Goal: Transaction & Acquisition: Purchase product/service

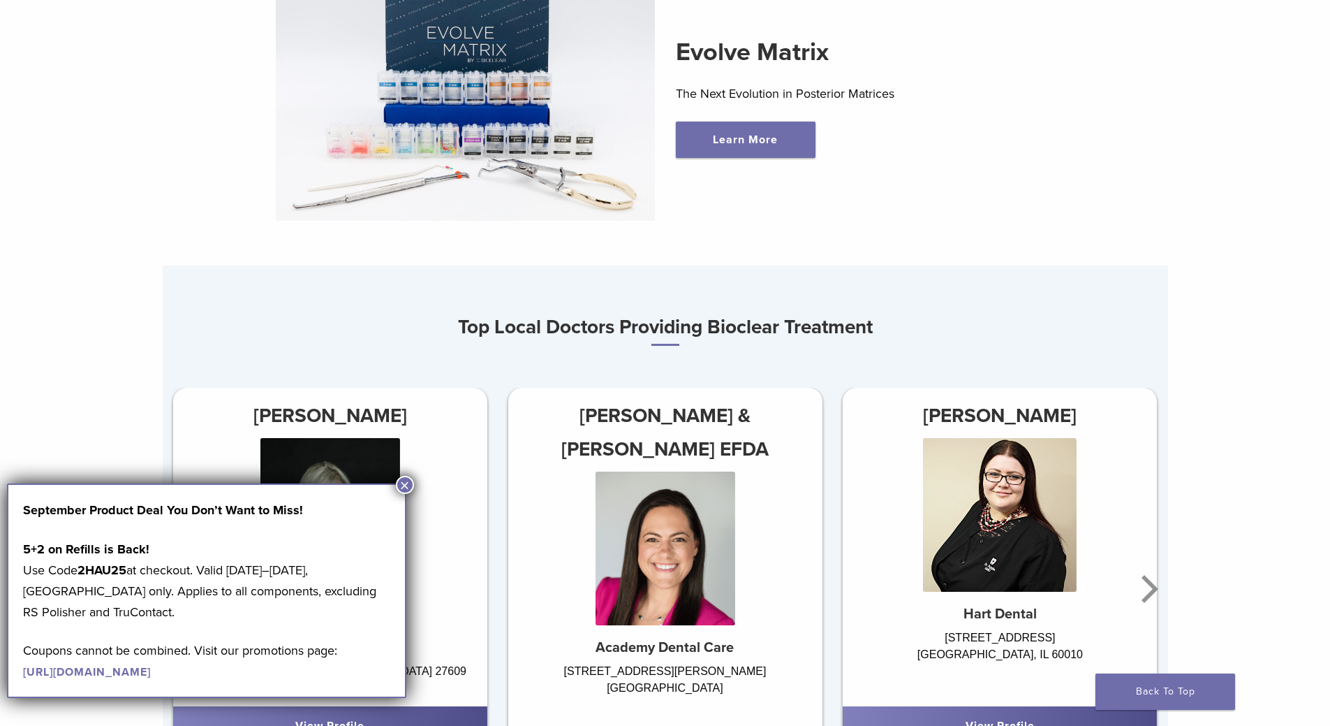
scroll to position [978, 0]
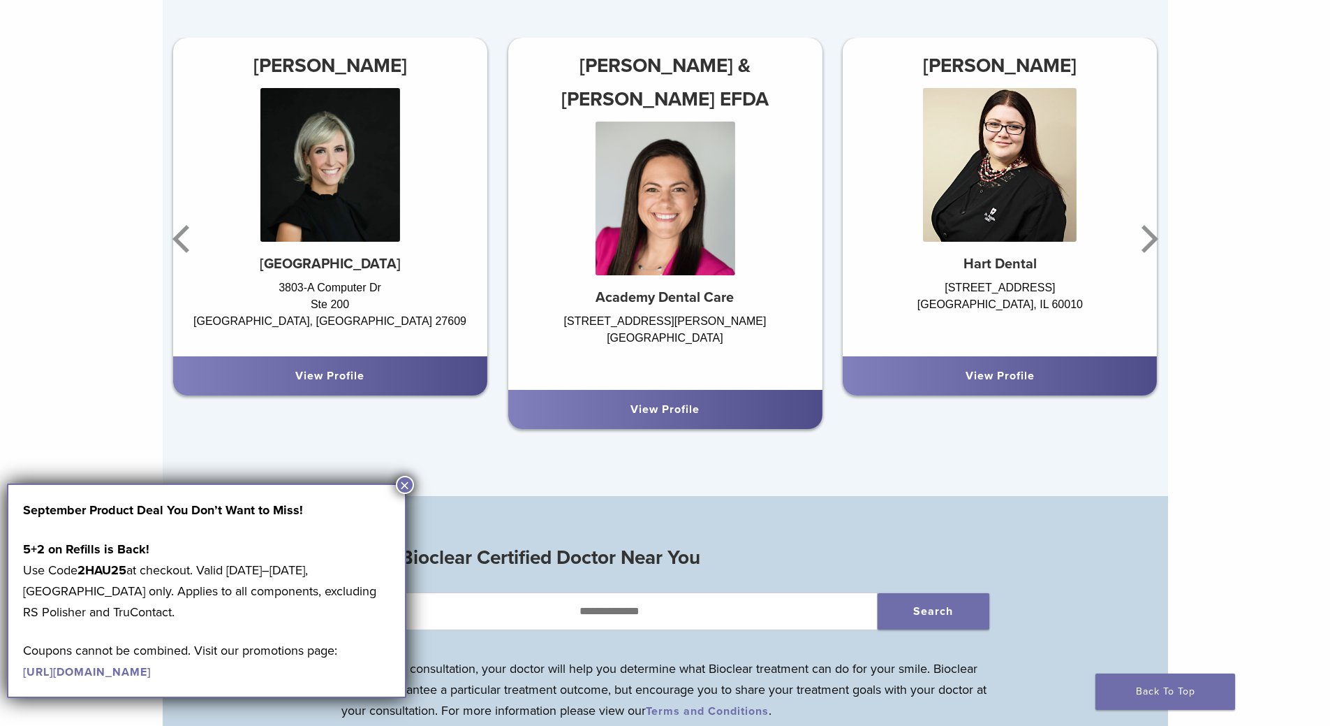
click at [406, 485] on button "×" at bounding box center [405, 485] width 18 height 18
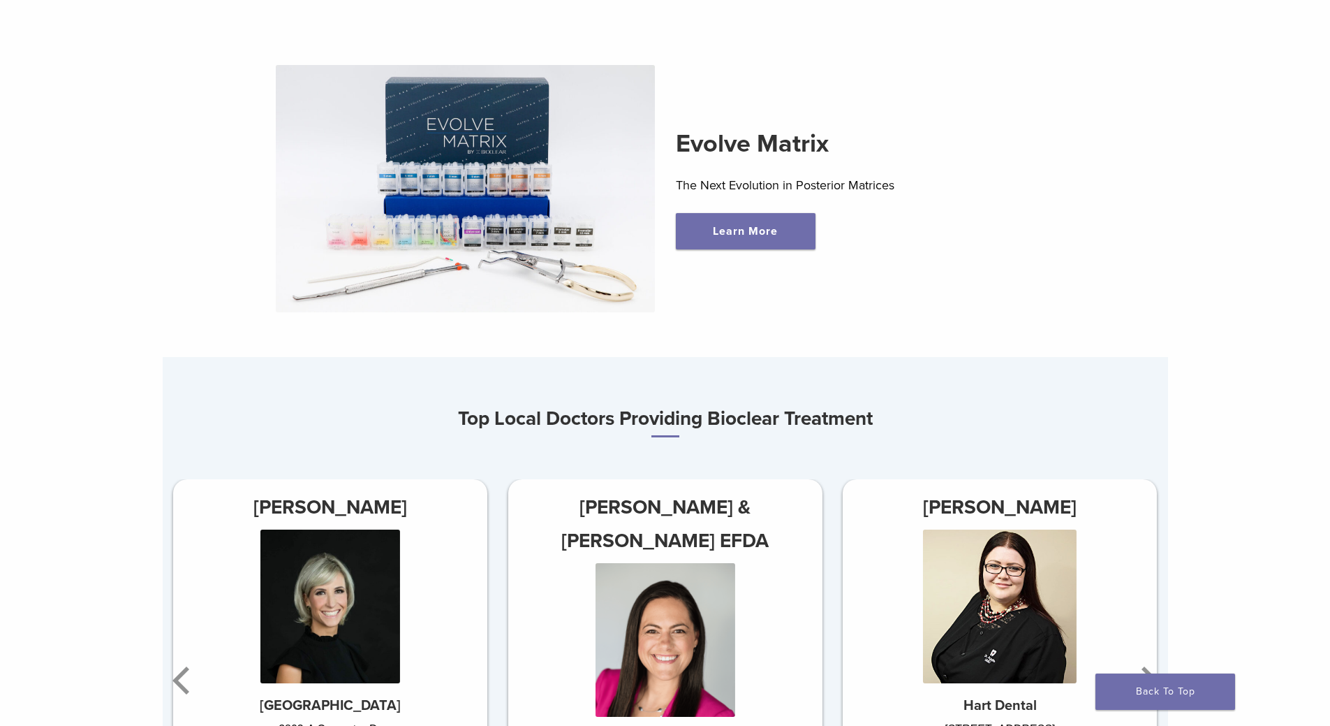
scroll to position [0, 0]
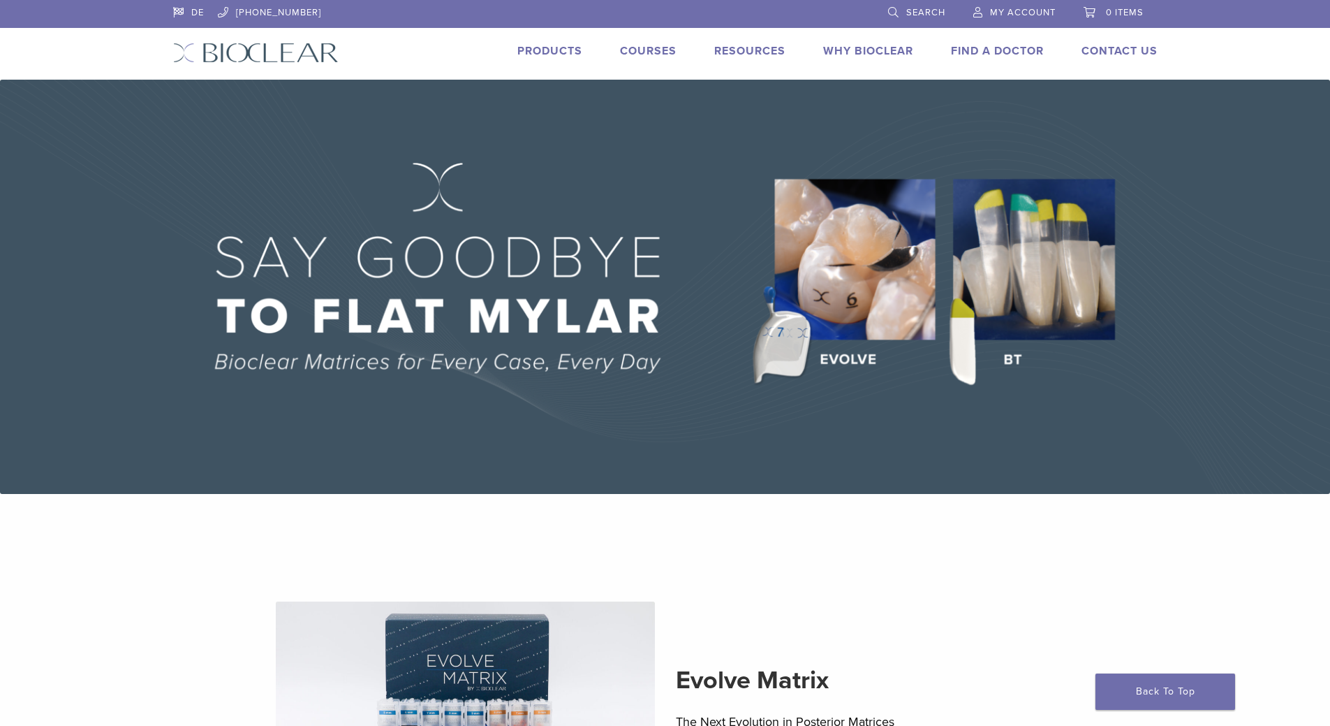
click at [575, 52] on link "Products" at bounding box center [549, 51] width 65 height 14
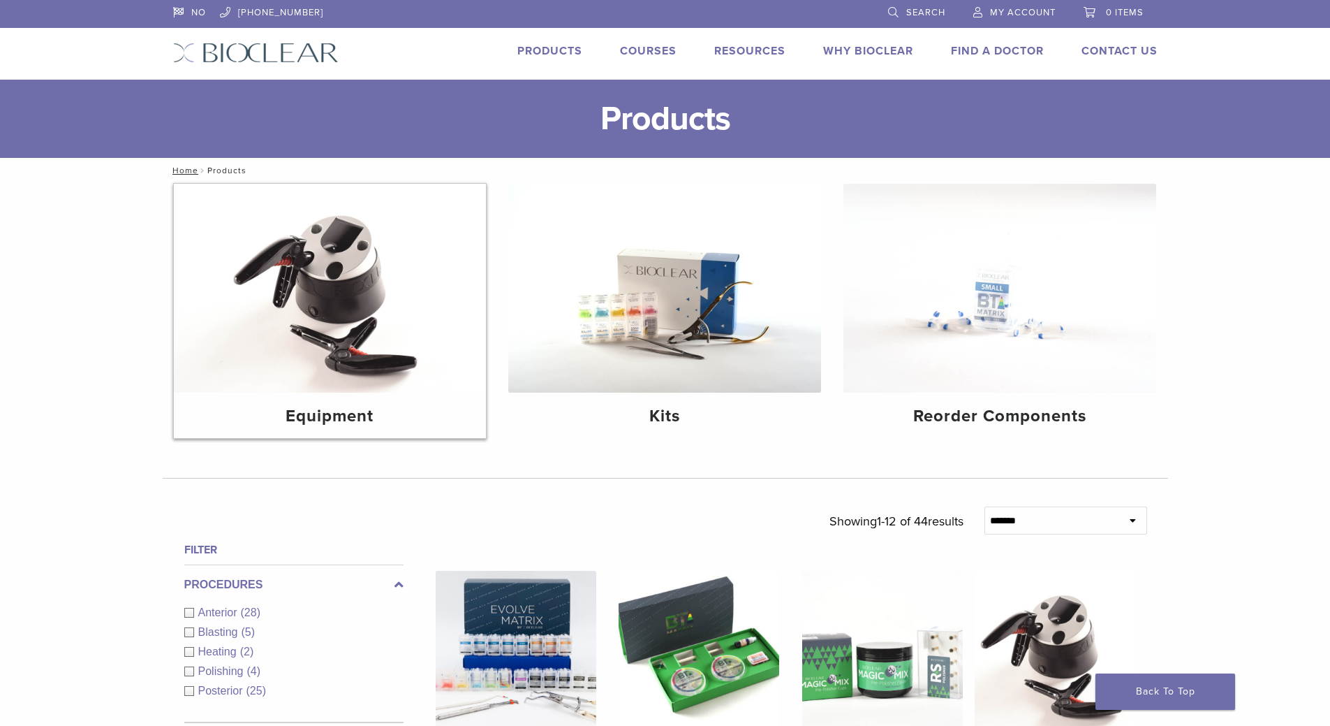
click at [342, 286] on img at bounding box center [330, 288] width 313 height 209
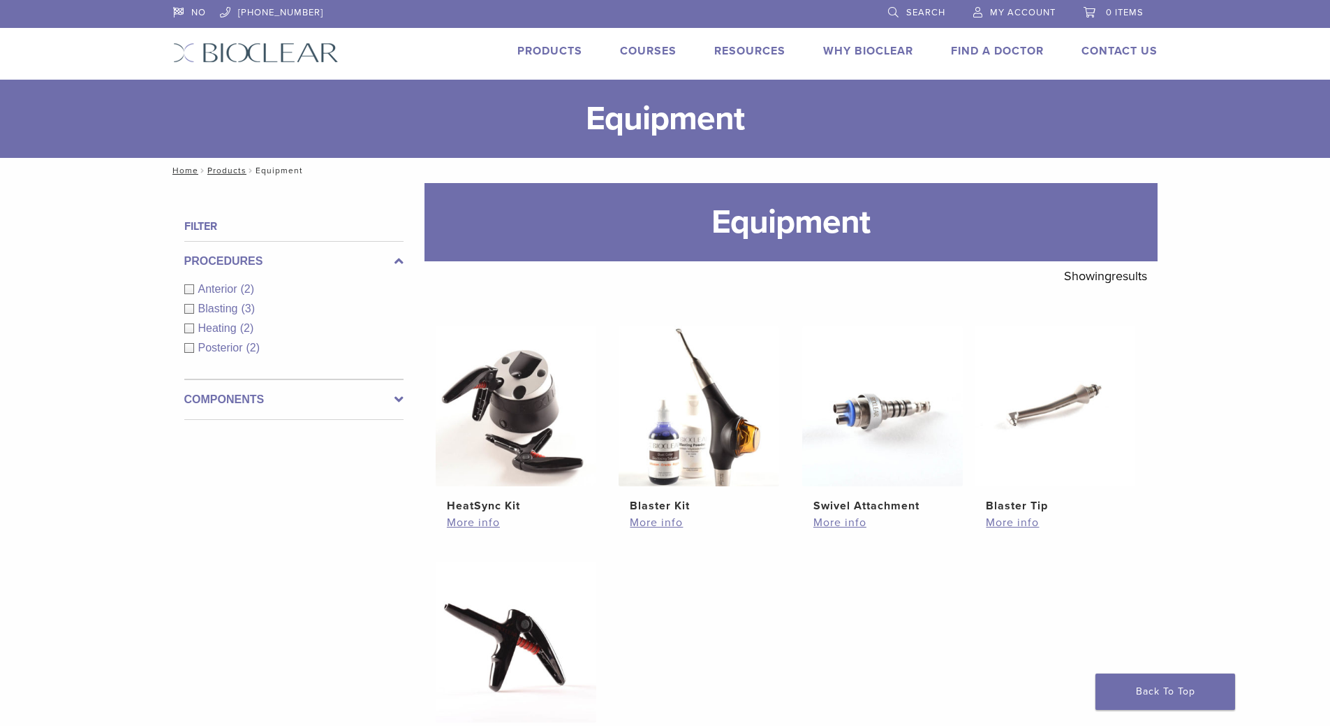
click at [221, 311] on span "Blasting" at bounding box center [219, 308] width 43 height 12
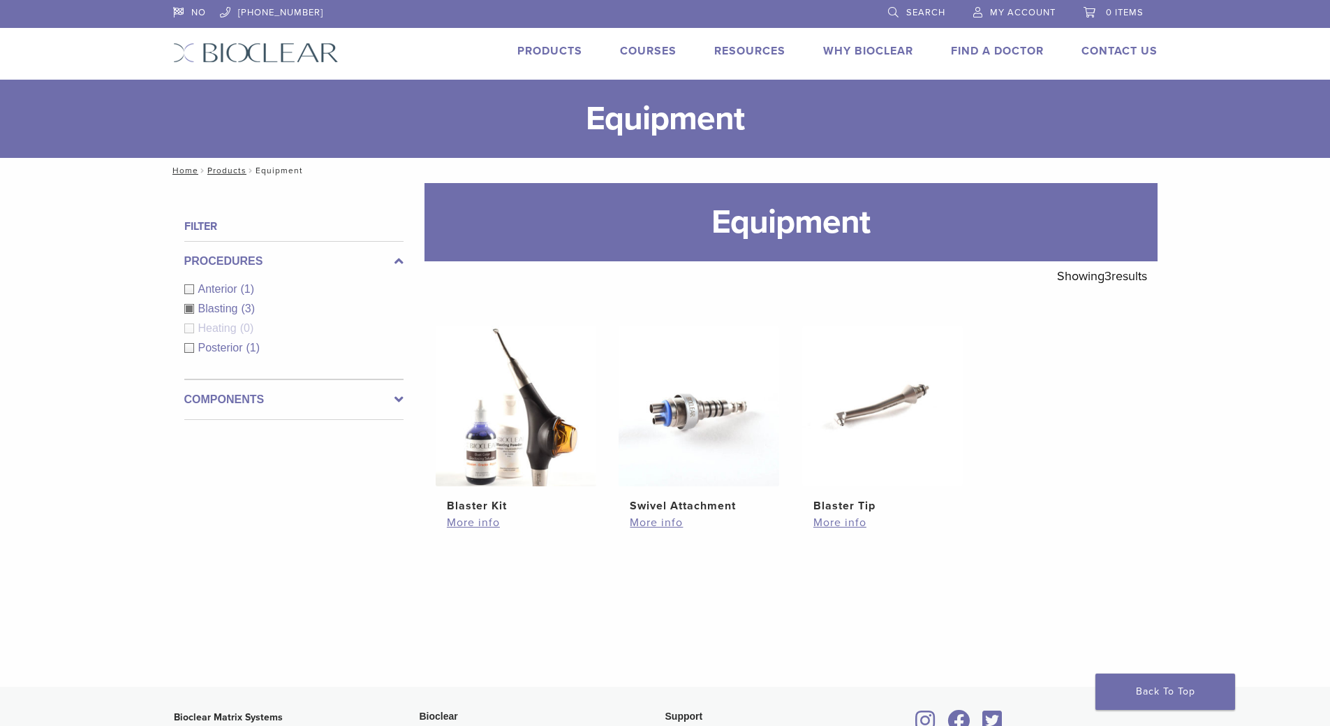
click at [222, 327] on span "Heating" at bounding box center [219, 328] width 42 height 12
click at [192, 331] on div "Heating (0)" at bounding box center [293, 328] width 219 height 17
click at [269, 399] on label "Components" at bounding box center [293, 399] width 219 height 17
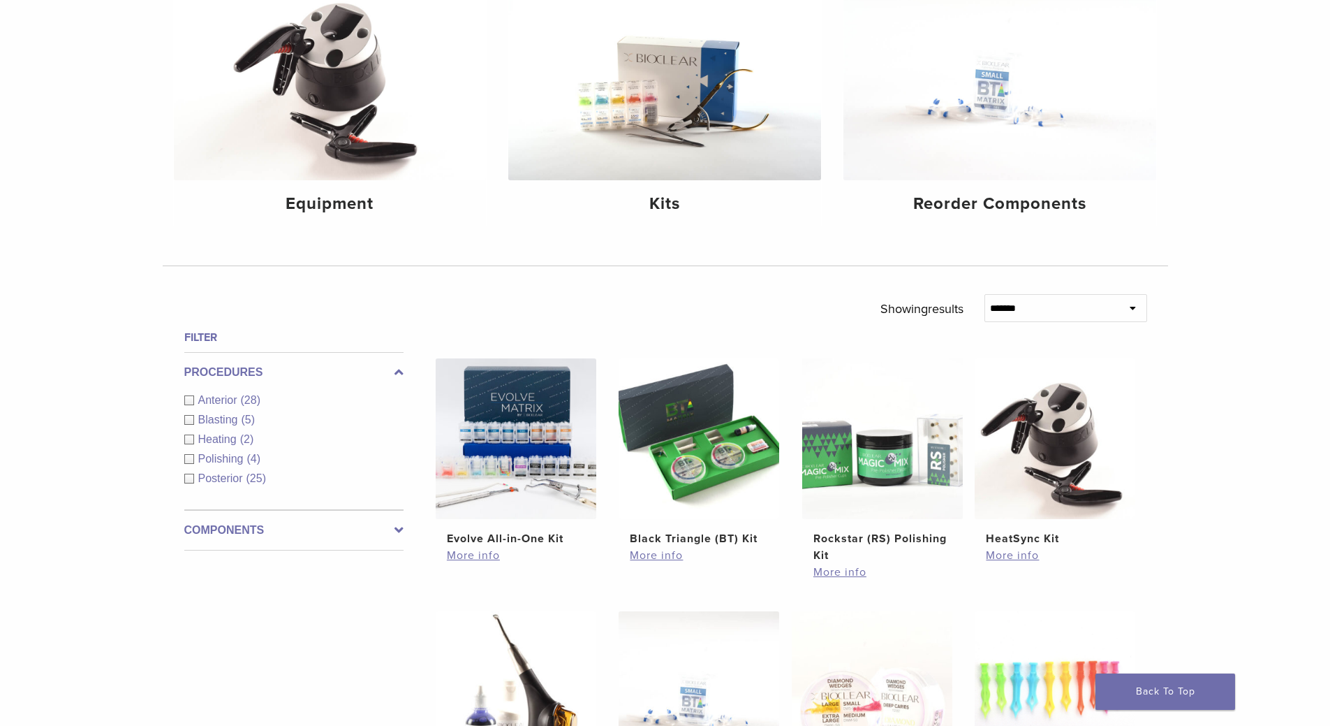
scroll to position [279, 0]
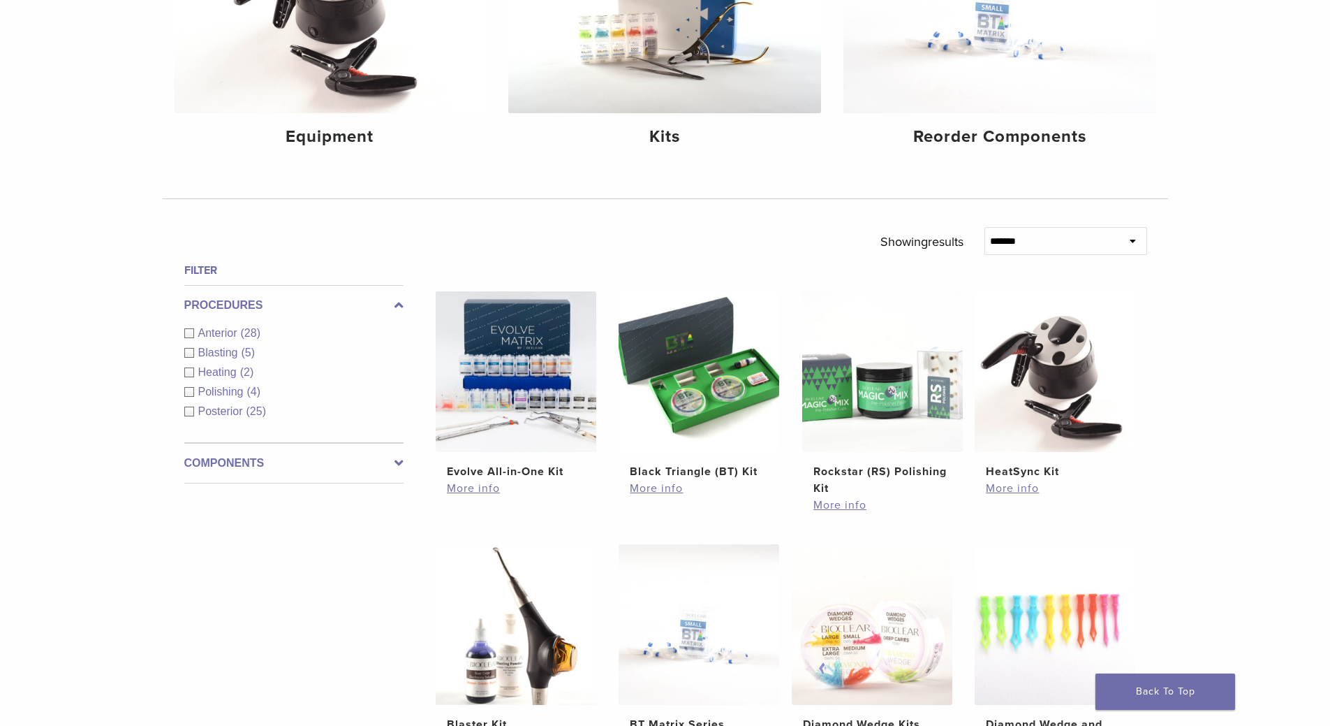
click at [190, 373] on div "Heating (2)" at bounding box center [293, 372] width 219 height 17
